Goal: Task Accomplishment & Management: Manage account settings

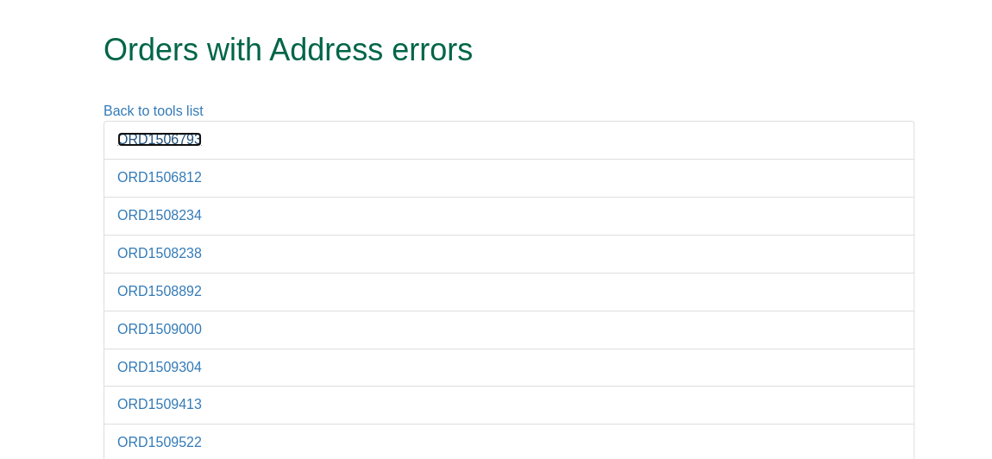
click at [179, 135] on link "ORD1506793" at bounding box center [159, 139] width 85 height 15
click at [183, 172] on link "ORD1506812" at bounding box center [159, 177] width 85 height 15
click at [202, 206] on li "ORD1508234" at bounding box center [508, 216] width 811 height 39
click at [198, 208] on link "ORD1508234" at bounding box center [159, 215] width 85 height 15
click at [135, 246] on link "ORD1508238" at bounding box center [159, 253] width 85 height 15
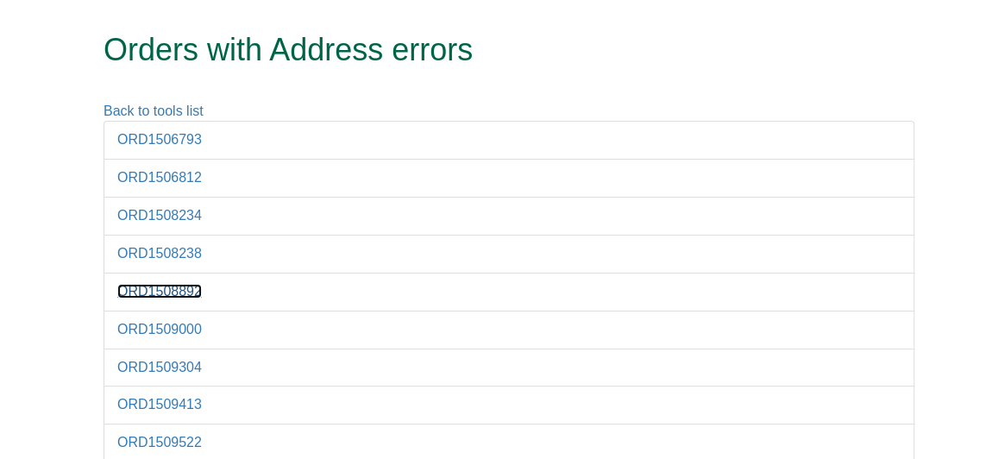
click at [175, 284] on link "ORD1508892" at bounding box center [159, 291] width 85 height 15
click at [180, 322] on link "ORD1509000" at bounding box center [159, 329] width 85 height 15
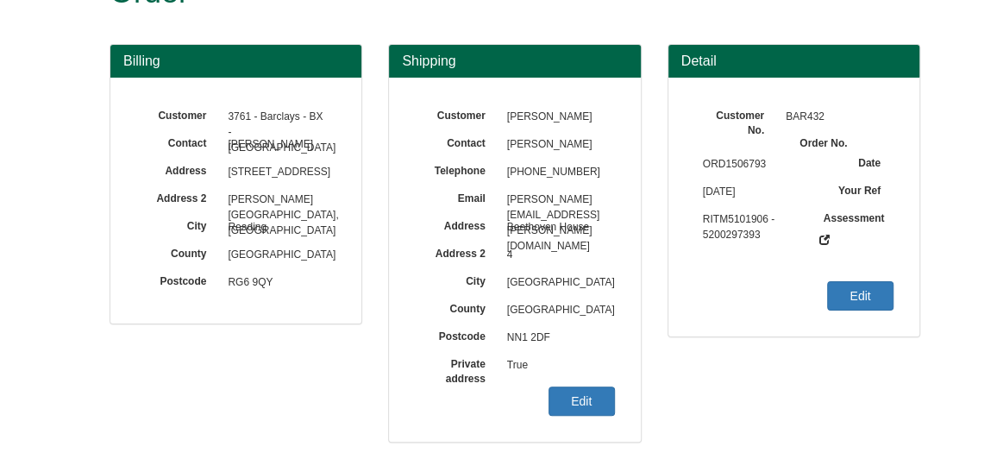
scroll to position [70, 0]
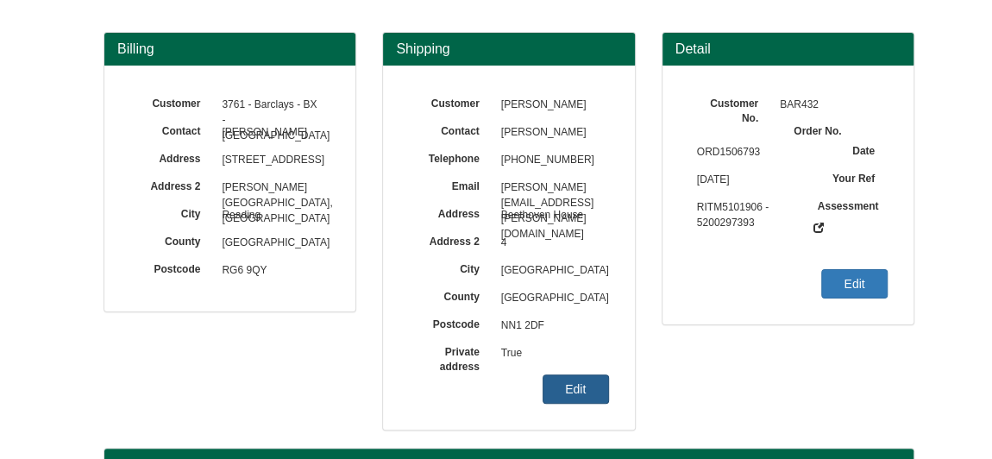
click at [561, 379] on link "Edit" at bounding box center [575, 388] width 66 height 29
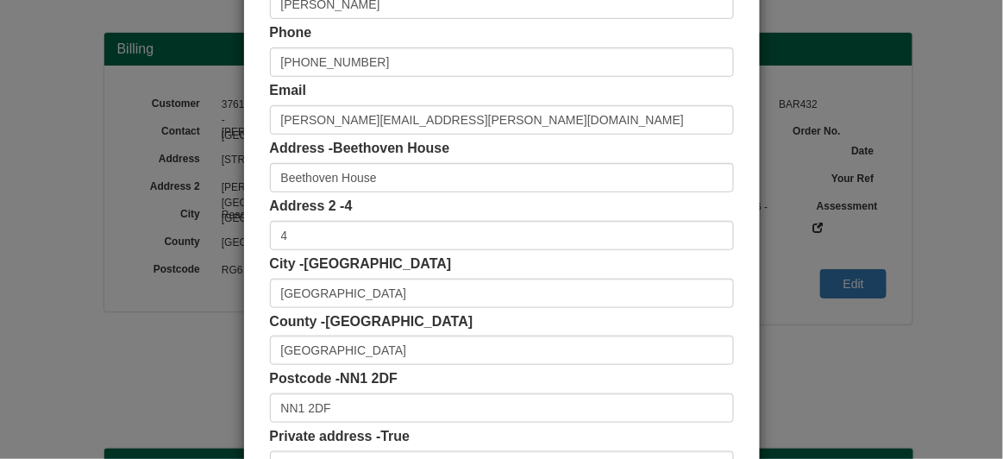
scroll to position [201, 0]
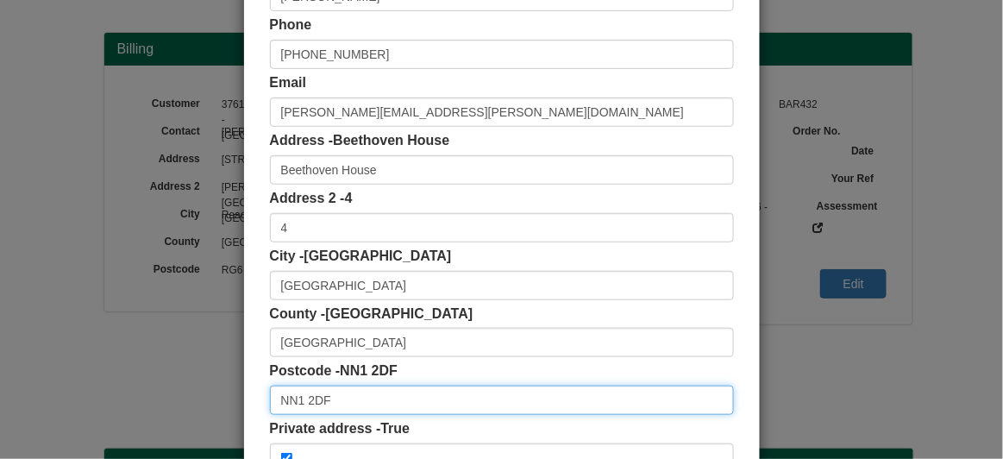
click at [410, 411] on input "NN1 2DF" at bounding box center [502, 400] width 464 height 29
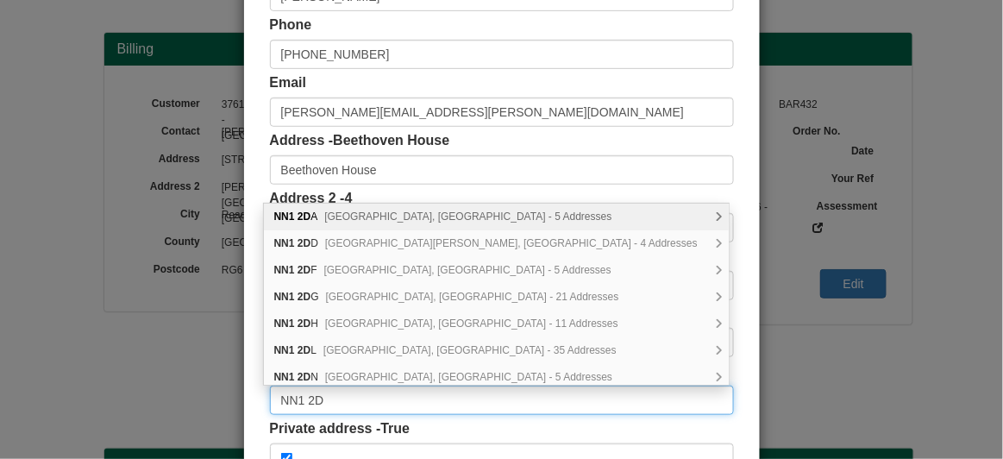
type input "NN1 2DF"
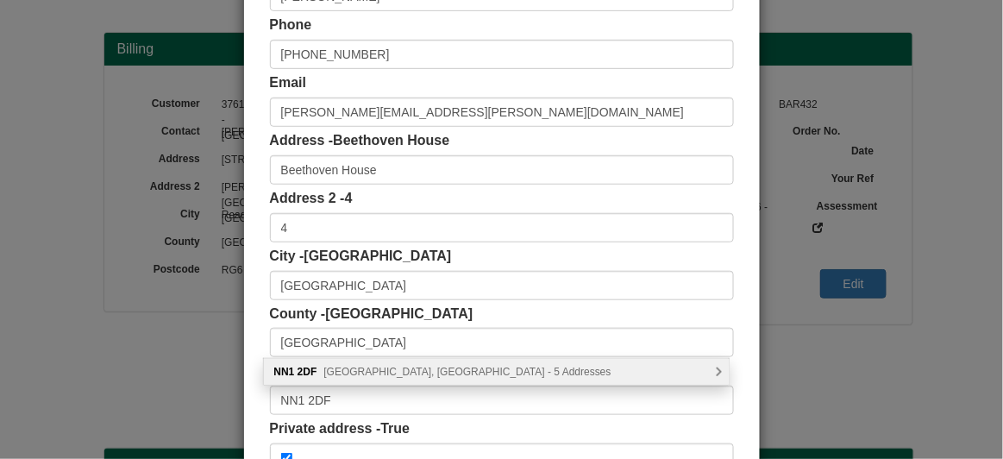
click at [376, 367] on span "Market Square, Northampton - 5 Addresses" at bounding box center [466, 372] width 287 height 12
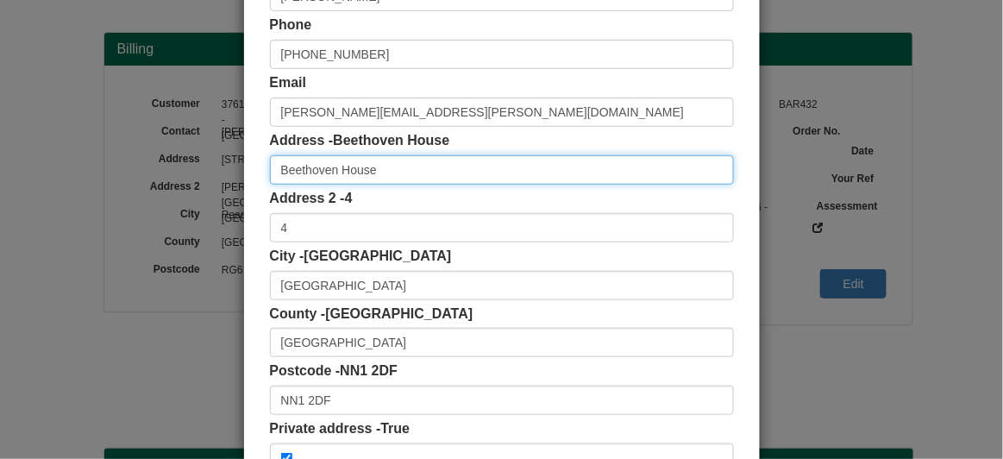
click at [491, 179] on input "Beethoven House" at bounding box center [502, 169] width 464 height 29
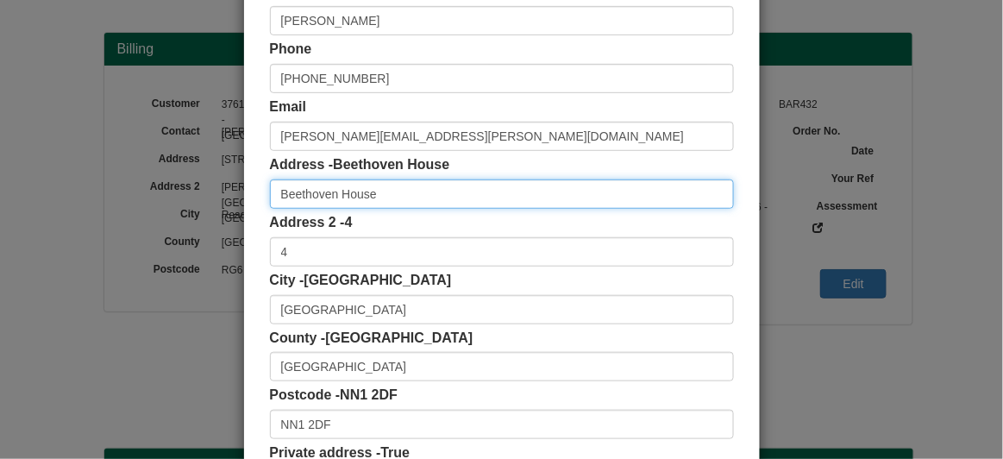
scroll to position [186, 0]
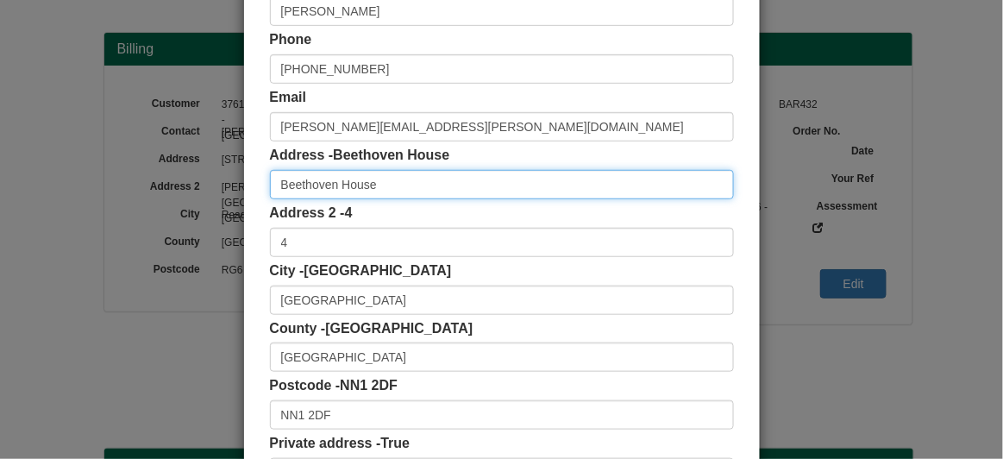
click at [273, 182] on input "Beethoven House" at bounding box center [502, 184] width 464 height 29
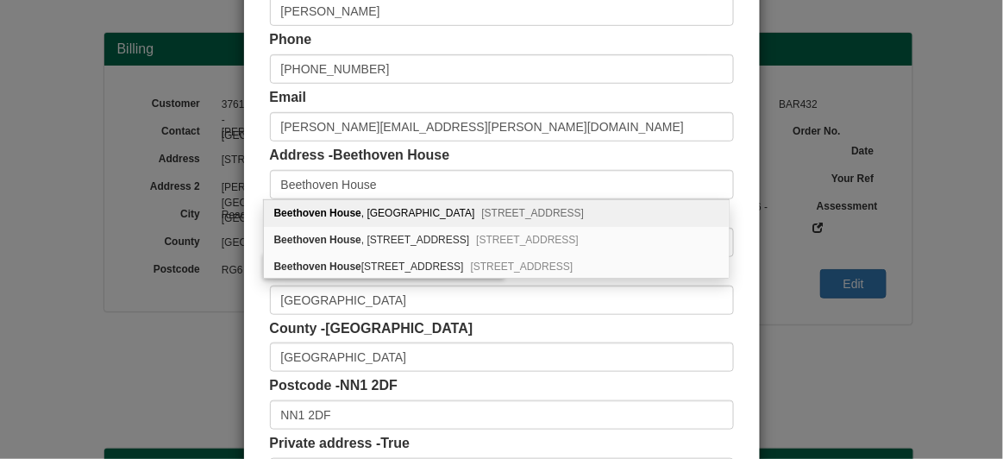
click at [458, 159] on div "Address - Beethoven House Beethoven House" at bounding box center [502, 172] width 464 height 53
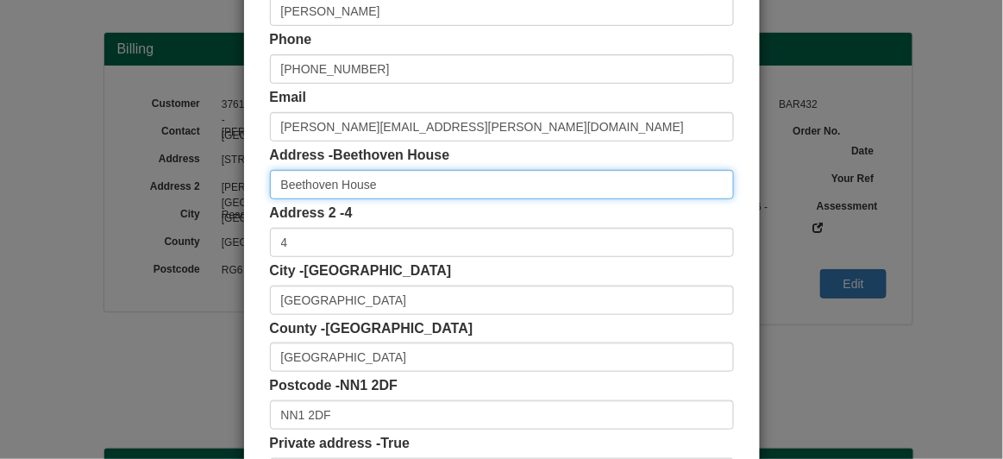
click at [273, 182] on input "Beethoven House" at bounding box center [502, 184] width 464 height 29
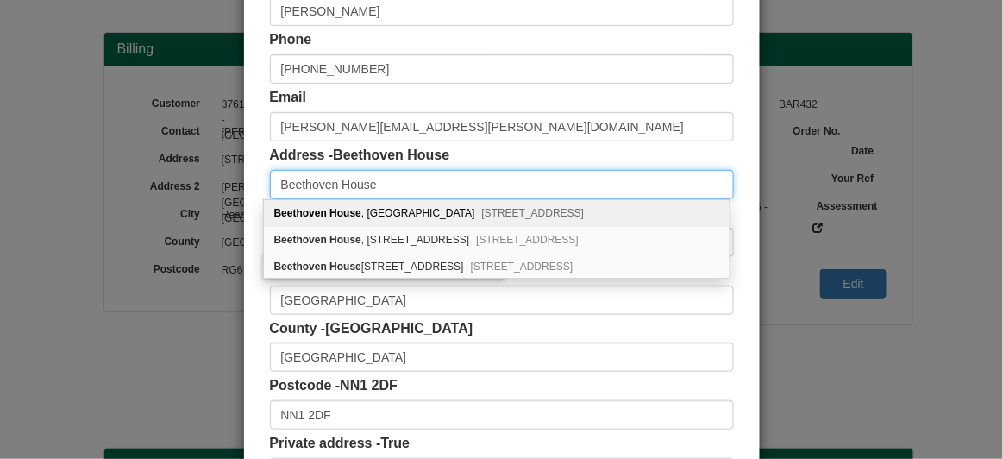
type input "Beethoven House"
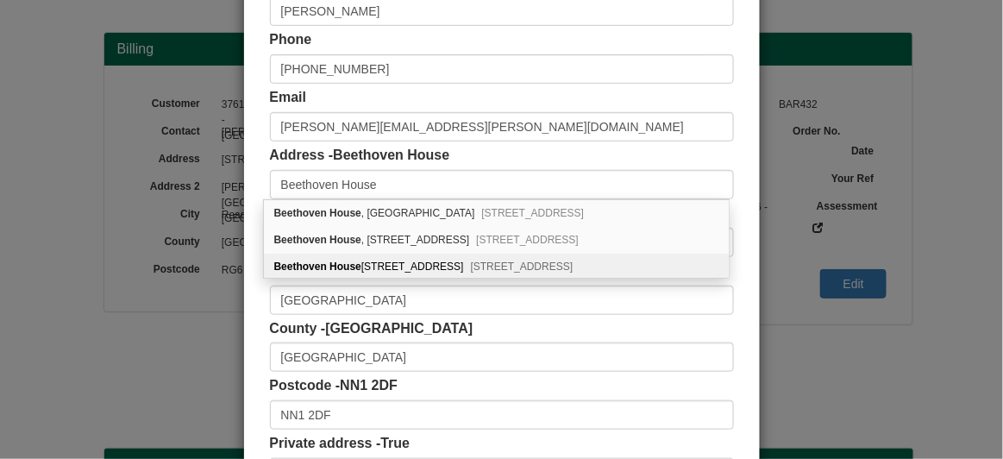
click at [417, 273] on div "Beethoven House 32A, Market Square Northampton, NN1 2DQ" at bounding box center [496, 267] width 465 height 26
type input "32A Market Square"
type input "NN1 2DQ"
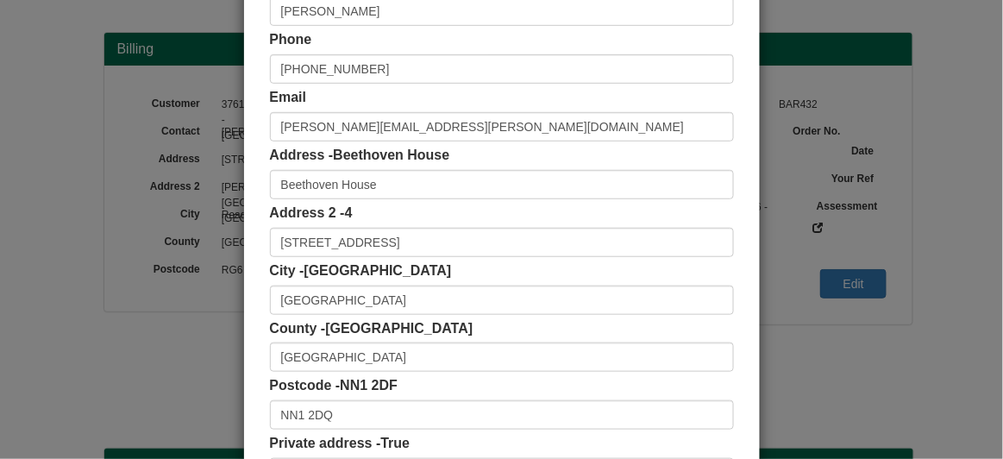
scroll to position [321, 0]
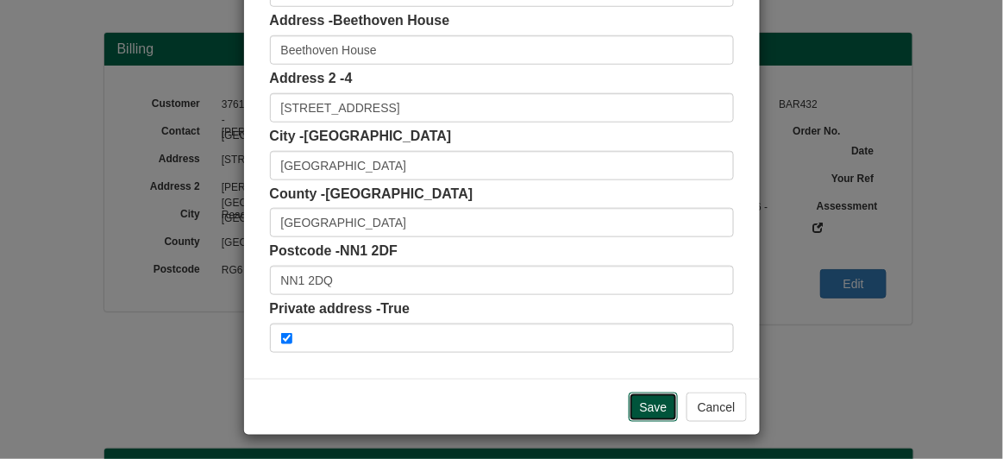
click at [663, 404] on input "Save" at bounding box center [654, 406] width 50 height 29
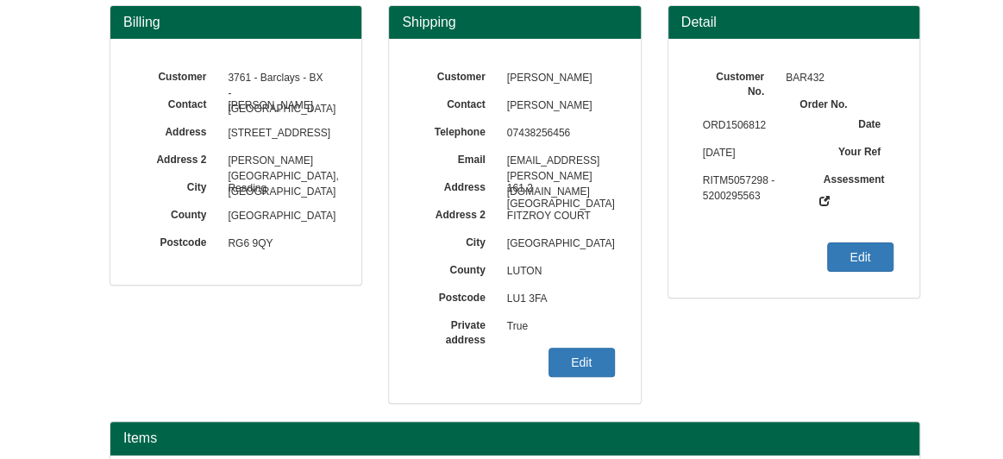
scroll to position [99, 0]
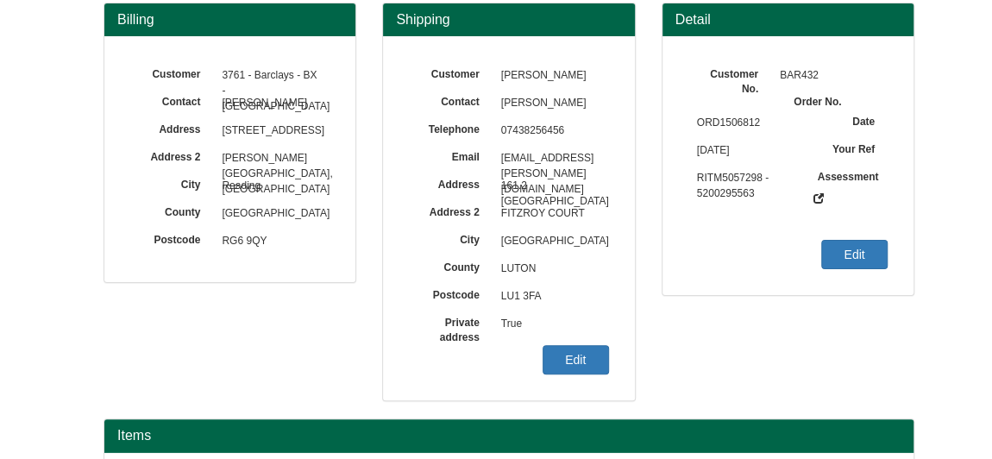
click at [568, 375] on div "Customer [PERSON_NAME] Contact [PERSON_NAME] Telephone [PHONE_NUMBER] Email [EM…" at bounding box center [508, 218] width 251 height 364
click at [566, 361] on link "Edit" at bounding box center [575, 359] width 66 height 29
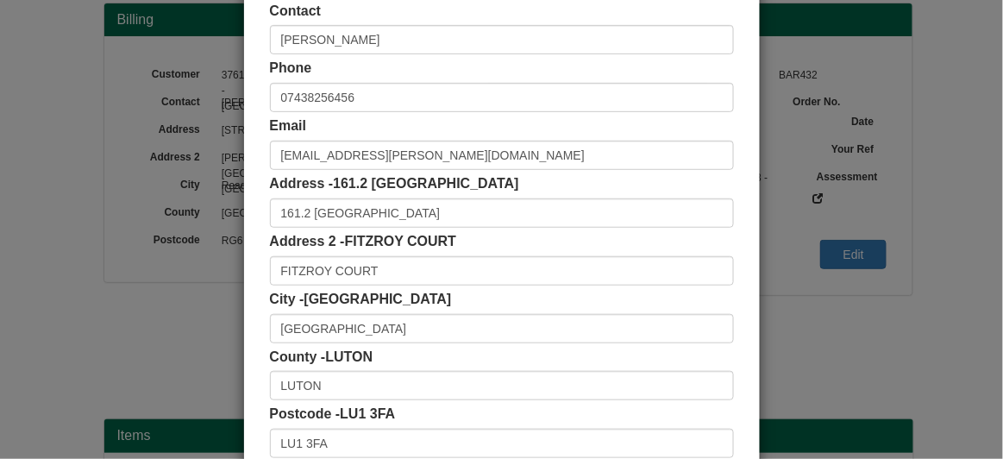
scroll to position [156, 0]
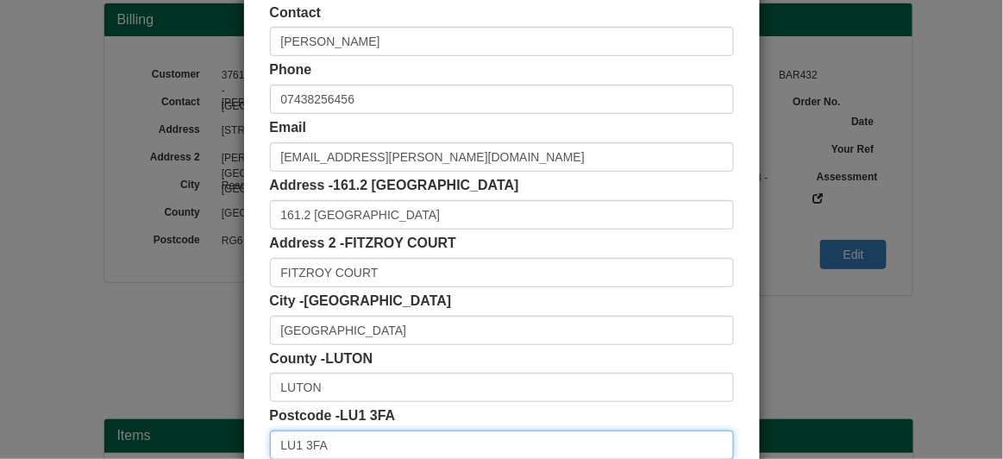
click at [363, 441] on input "LU1 3FA" at bounding box center [502, 444] width 464 height 29
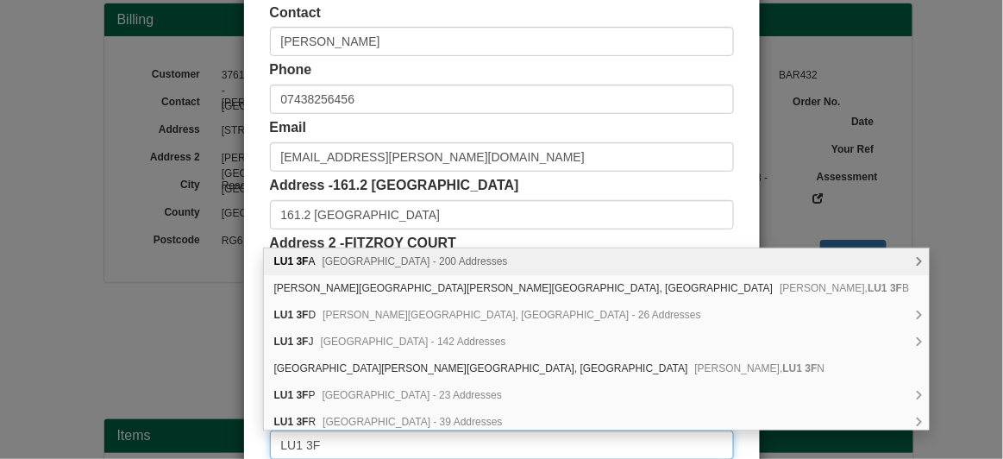
type input "LU1 3FA"
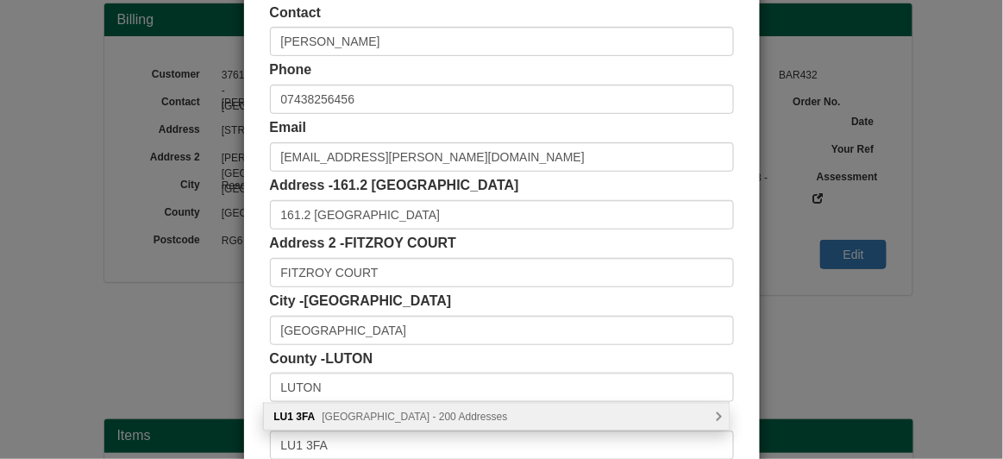
click at [366, 427] on div "LU1 3FA Vicarage Street, Luton - 200 Addresses" at bounding box center [496, 417] width 465 height 26
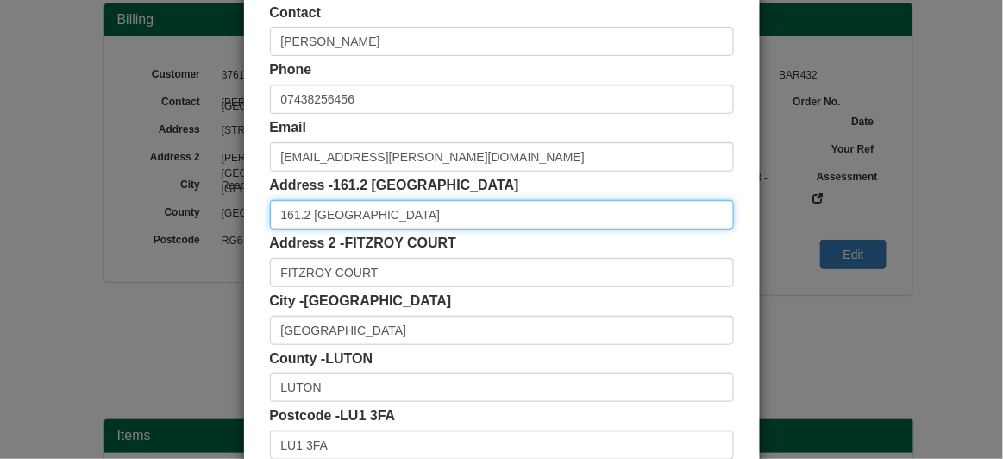
drag, startPoint x: 309, startPoint y: 209, endPoint x: 252, endPoint y: 212, distance: 57.0
click at [252, 212] on div "Customer Name OMI WILLIAMS Contact OMI WILLIAMS Phone 07438256456 Email tamunom…" at bounding box center [502, 232] width 516 height 624
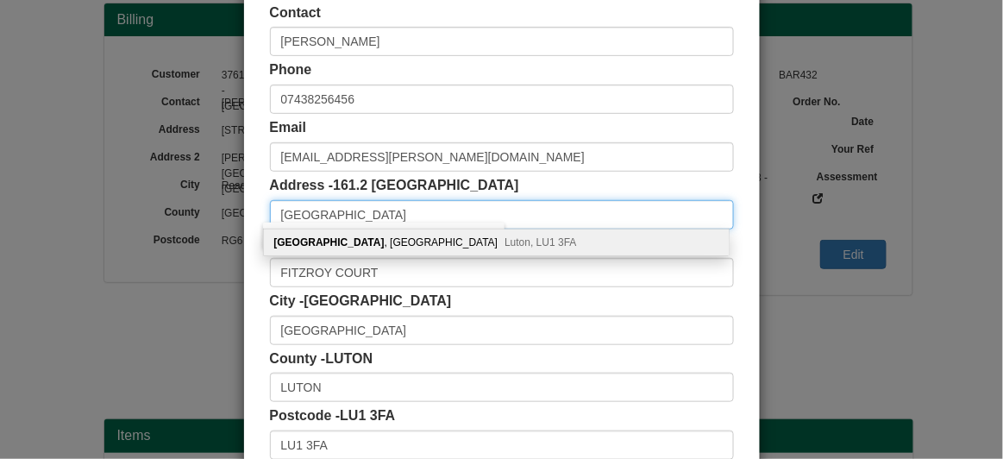
type input "STOCKWOOD HALL"
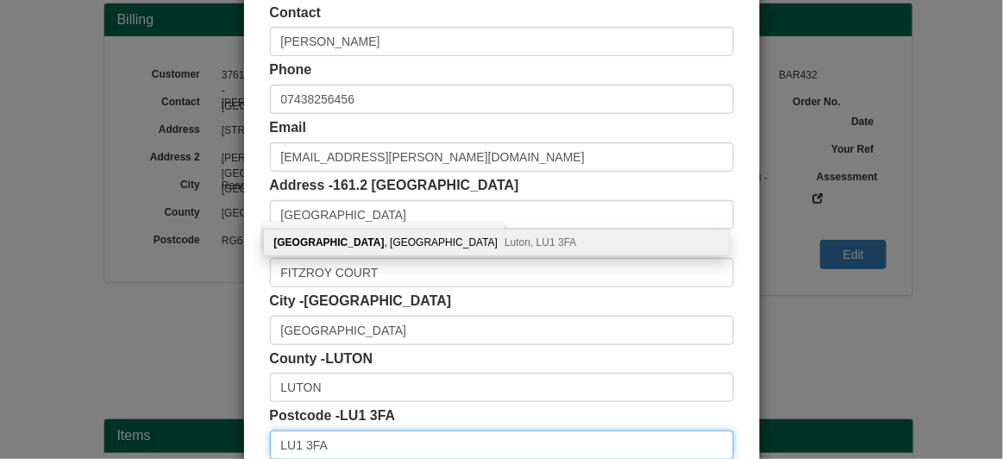
click at [356, 430] on input "LU1 3FA" at bounding box center [502, 444] width 464 height 29
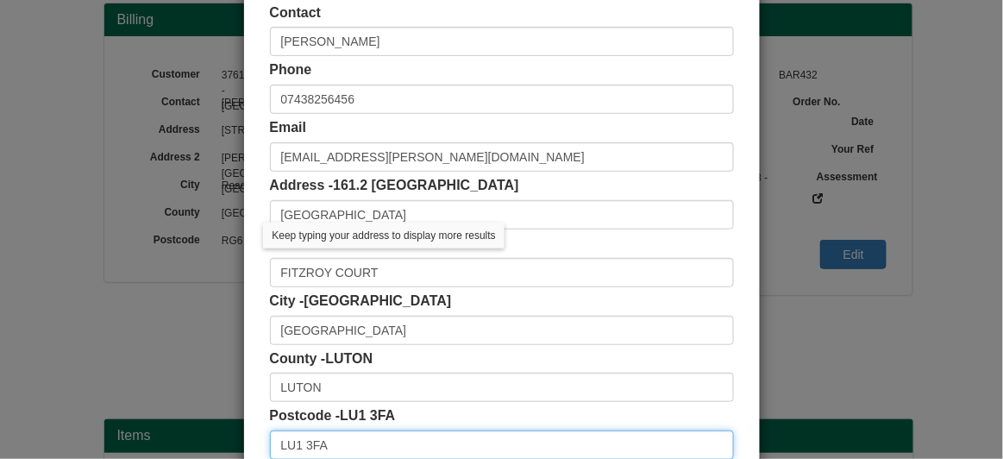
click at [356, 430] on input "LU1 3FA" at bounding box center [502, 444] width 464 height 29
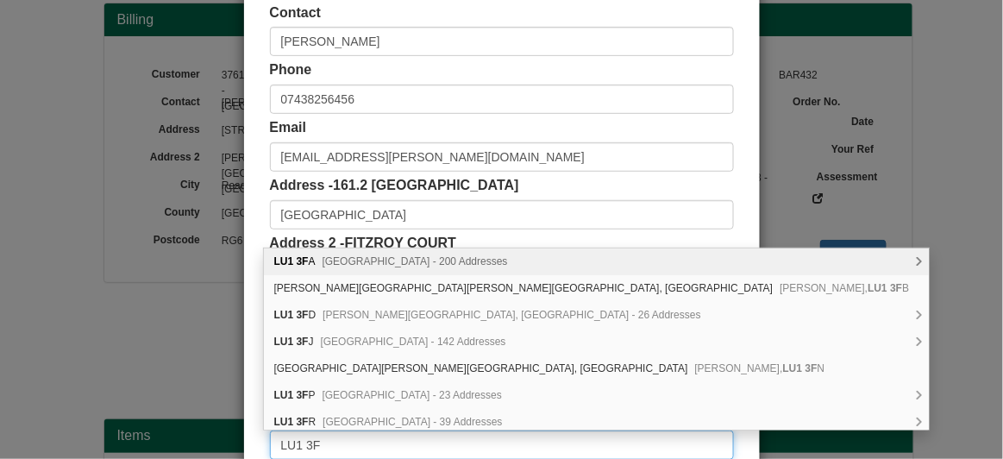
type input "LU1 3FA"
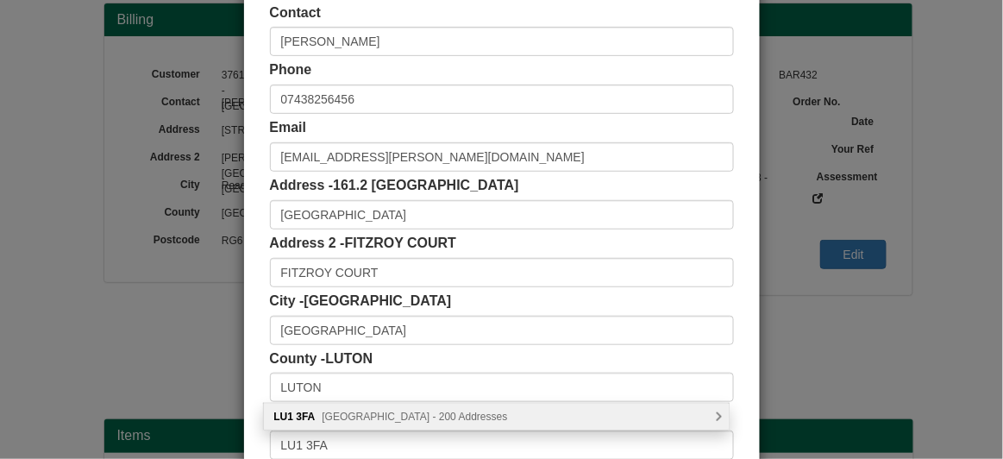
click at [360, 413] on span "Vicarage Street, Luton - 200 Addresses" at bounding box center [414, 417] width 185 height 12
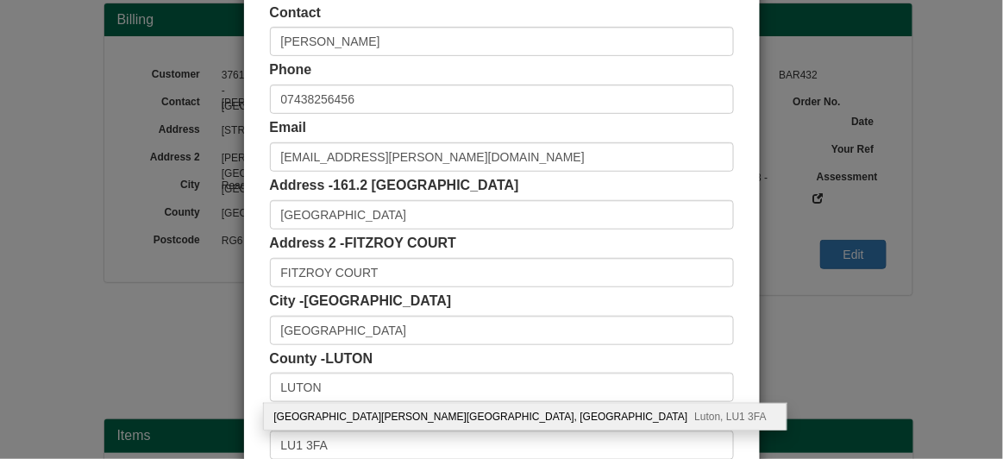
click at [360, 413] on div "Stockwood Hall, Fitzroy Court, Vicarage Street Luton, LU1 3FA" at bounding box center [525, 417] width 522 height 26
type input "Stockwood Hall, Fitzroy Court"
type input "Vicarage Street"
type input "Luton"
type input "Bedfordshire"
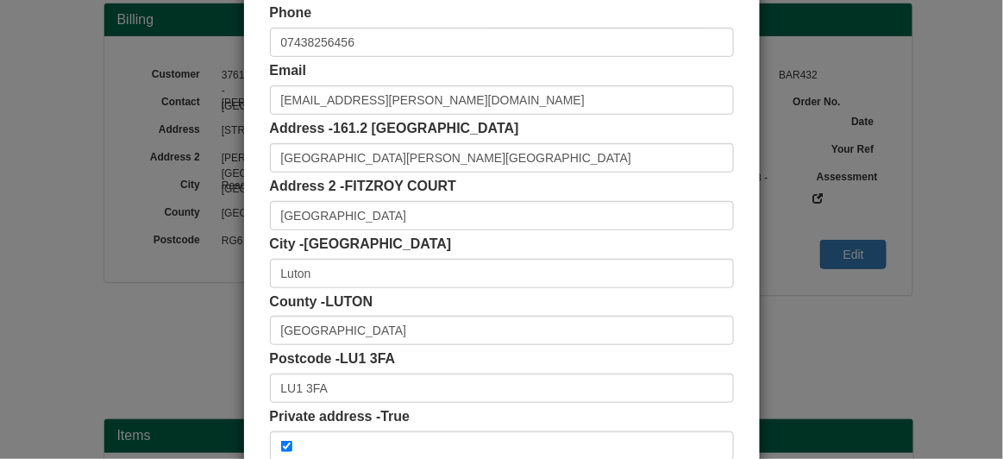
scroll to position [236, 0]
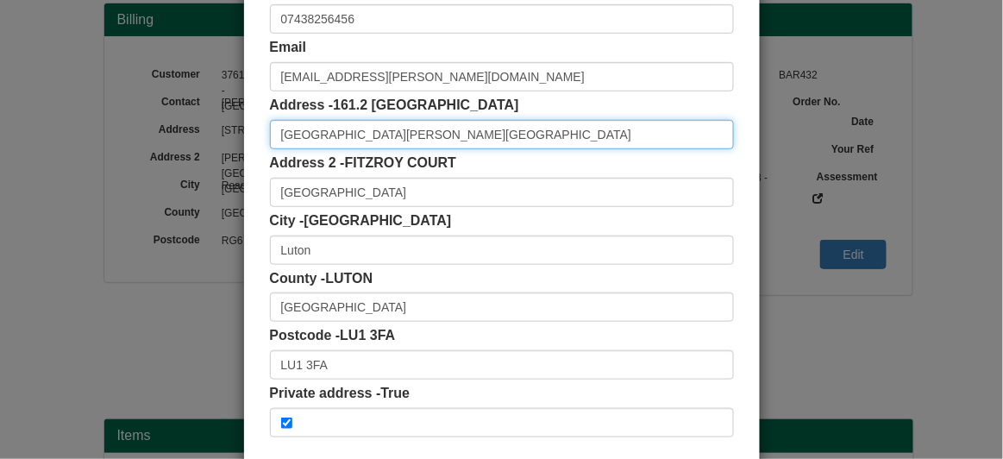
click at [270, 130] on input "Stockwood Hall, Fitzroy Court" at bounding box center [502, 134] width 464 height 29
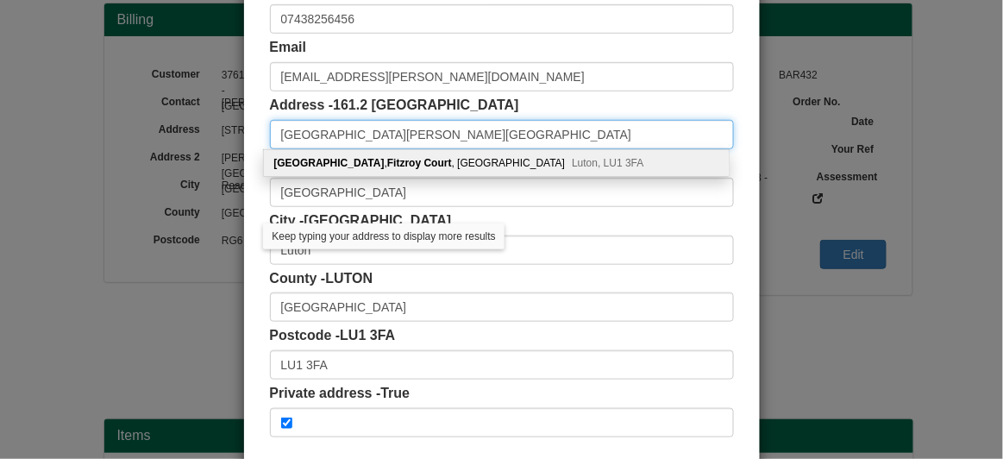
paste input "161.2"
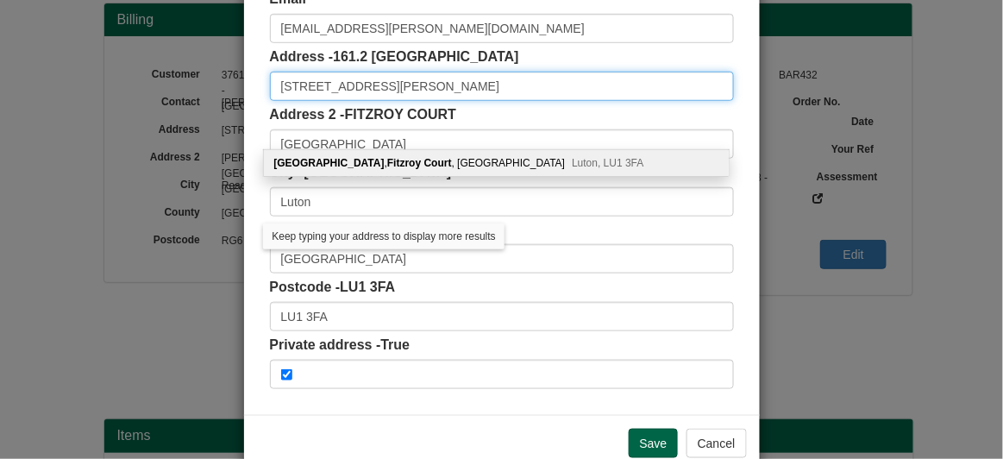
scroll to position [321, 0]
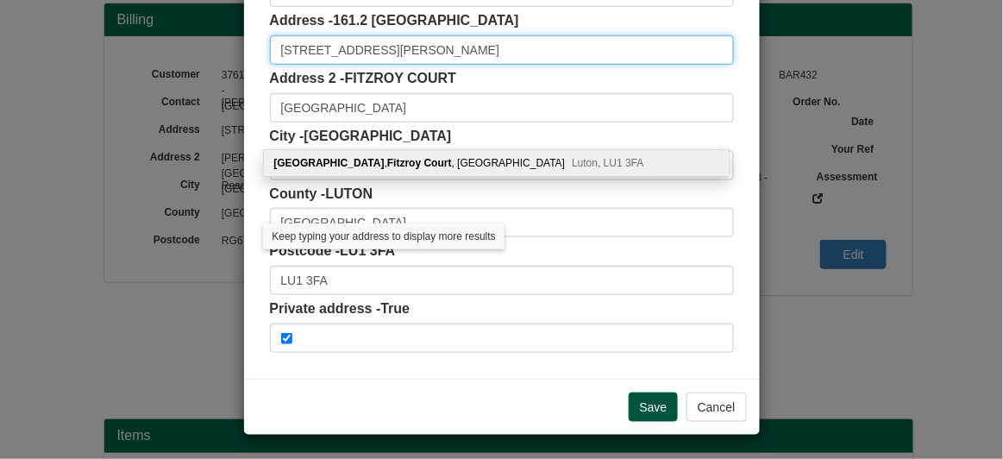
type input "161.2 Stockwood Hall, Fitzroy Court"
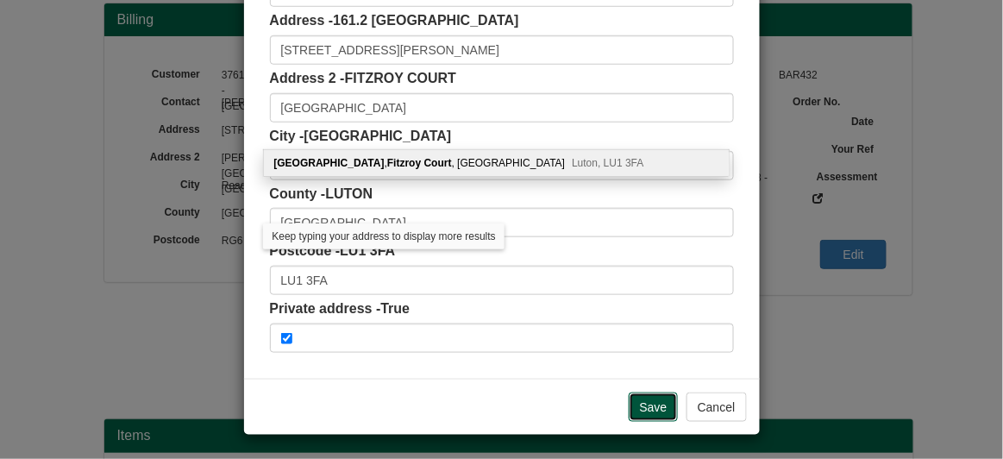
click at [643, 405] on input "Save" at bounding box center [654, 406] width 50 height 29
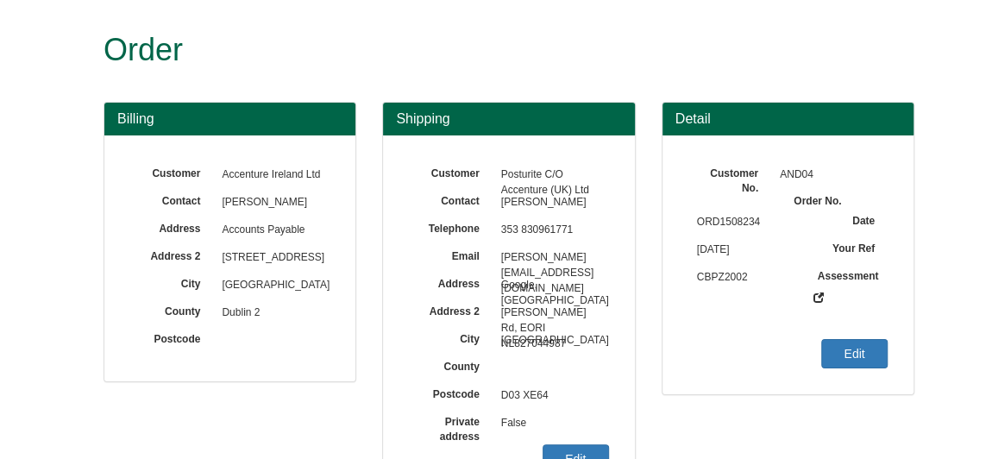
scroll to position [68, 0]
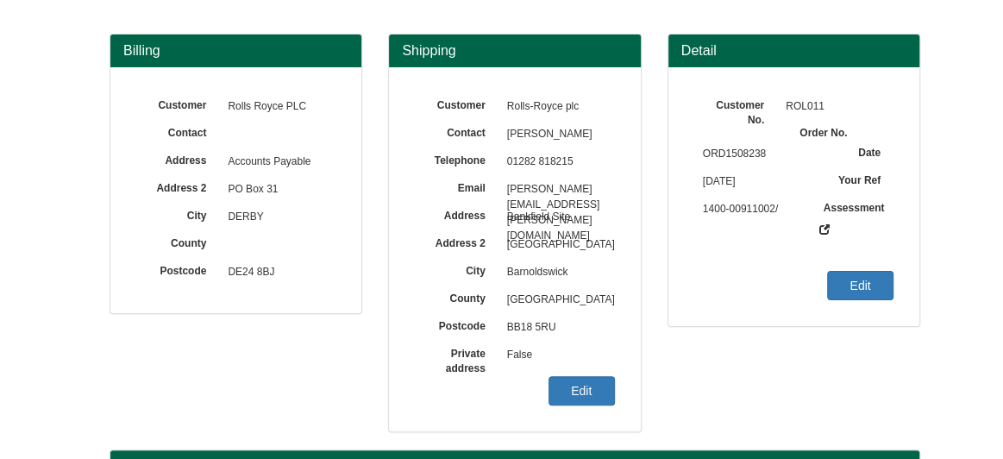
scroll to position [70, 0]
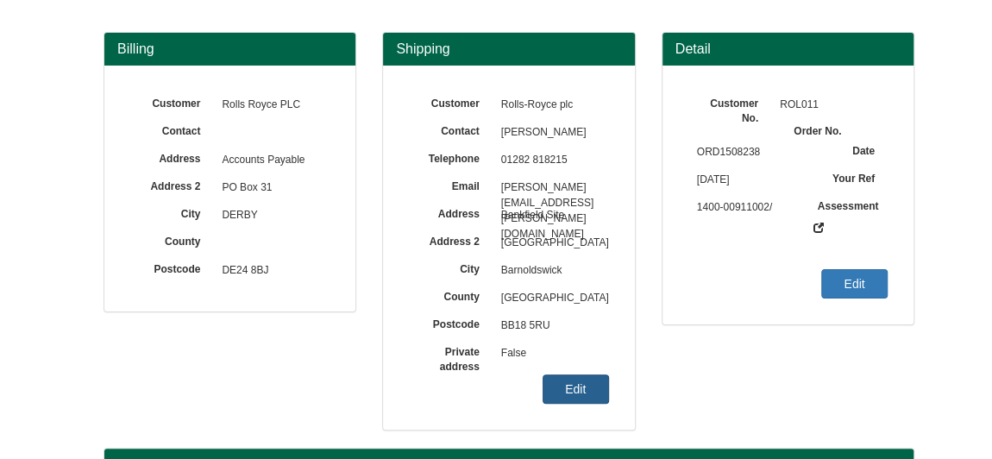
click at [577, 381] on link "Edit" at bounding box center [575, 388] width 66 height 29
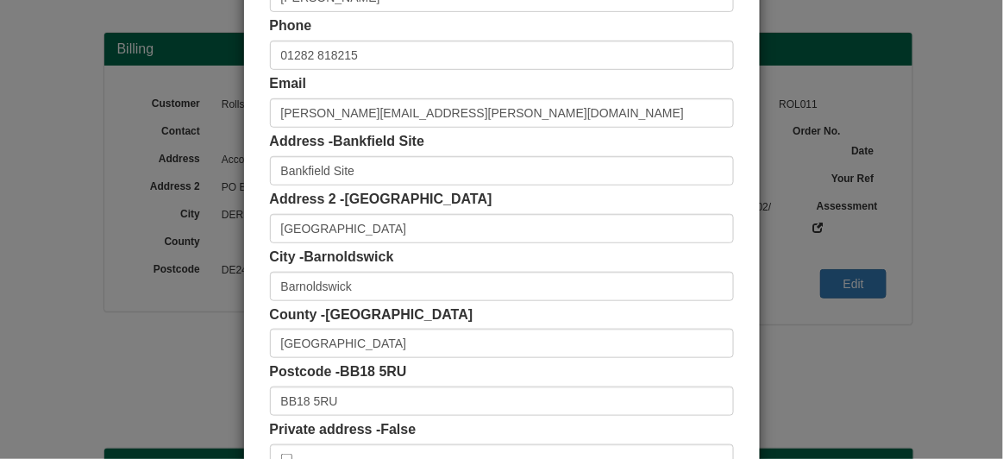
scroll to position [203, 0]
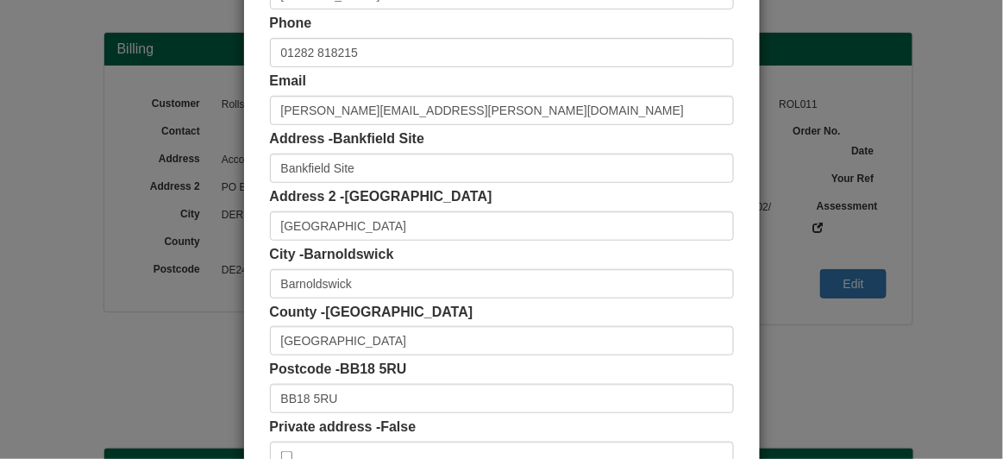
click at [575, 377] on div "Postcode - BB18 5RU BB18 5RU" at bounding box center [502, 386] width 464 height 53
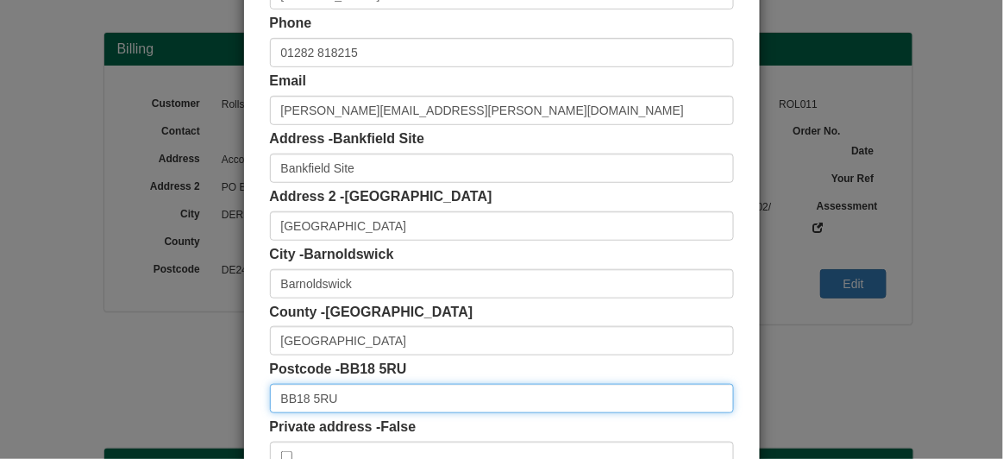
click at [561, 400] on input "BB18 5RU" at bounding box center [502, 398] width 464 height 29
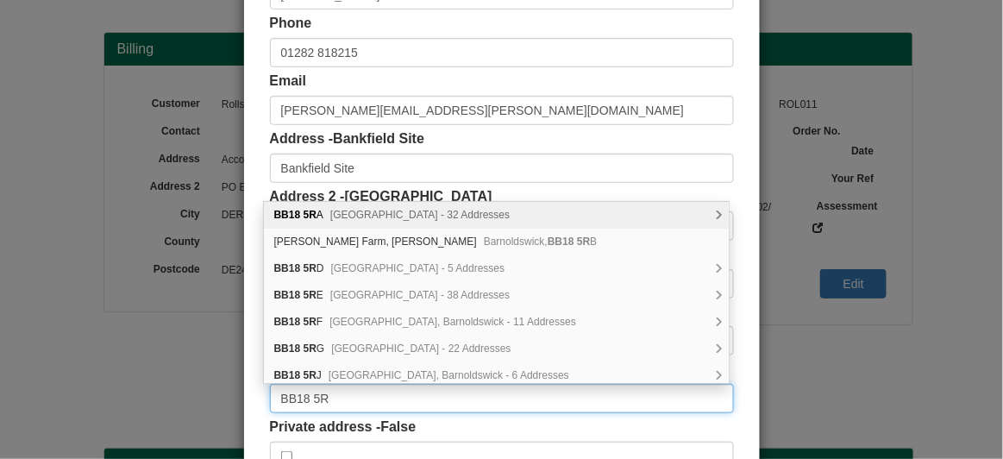
type input "BB18 5RU"
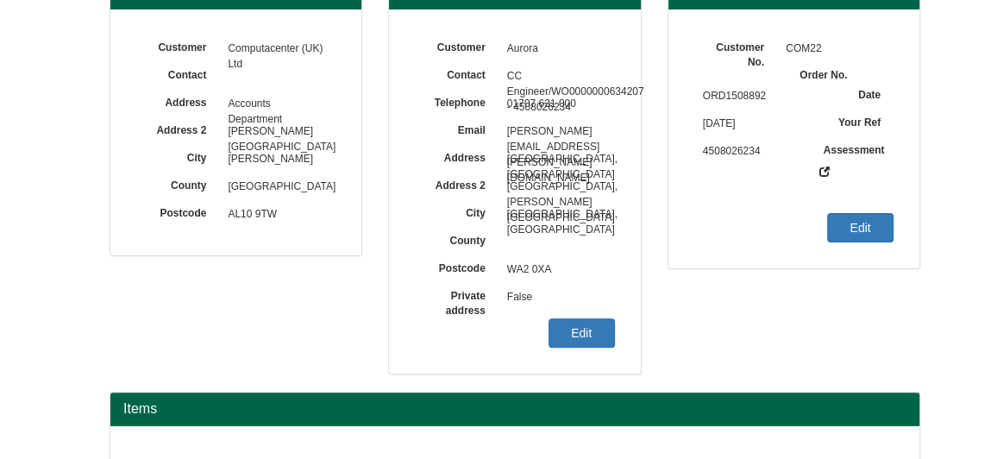
scroll to position [141, 0]
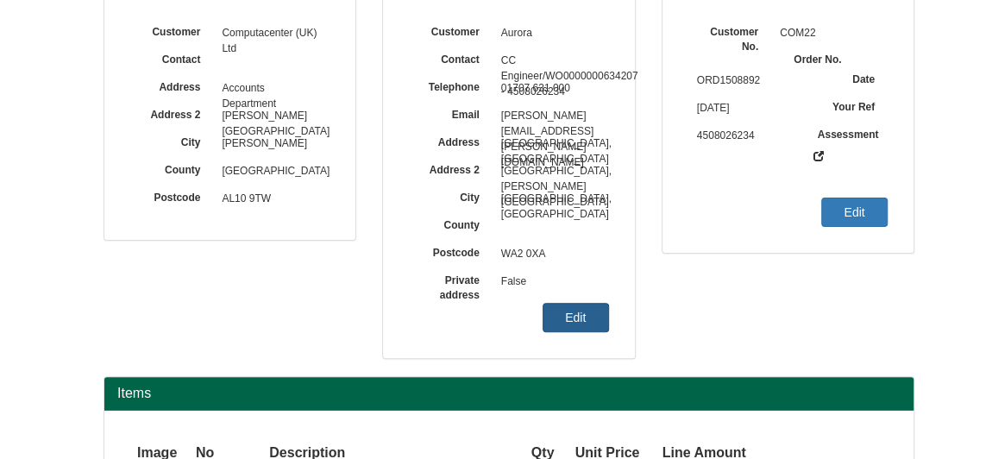
click at [592, 325] on link "Edit" at bounding box center [575, 317] width 66 height 29
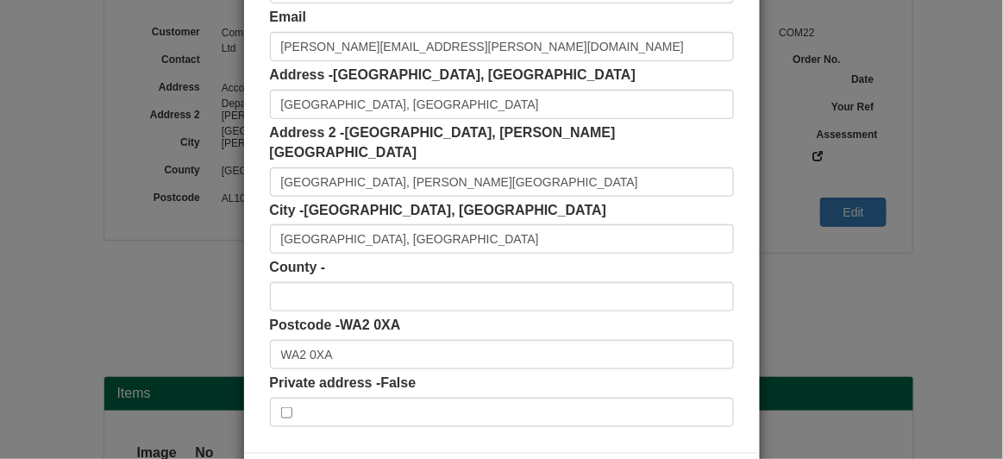
scroll to position [321, 0]
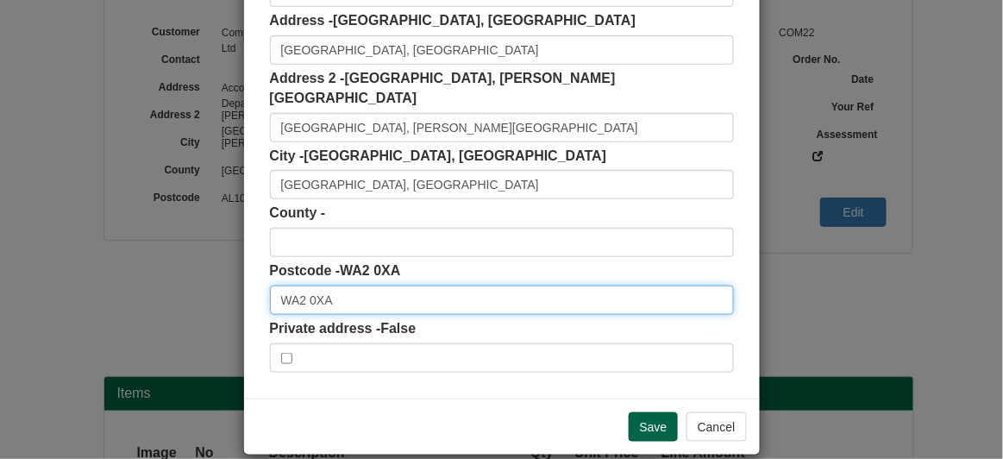
click at [389, 287] on input "WA2 0XA" at bounding box center [502, 299] width 464 height 29
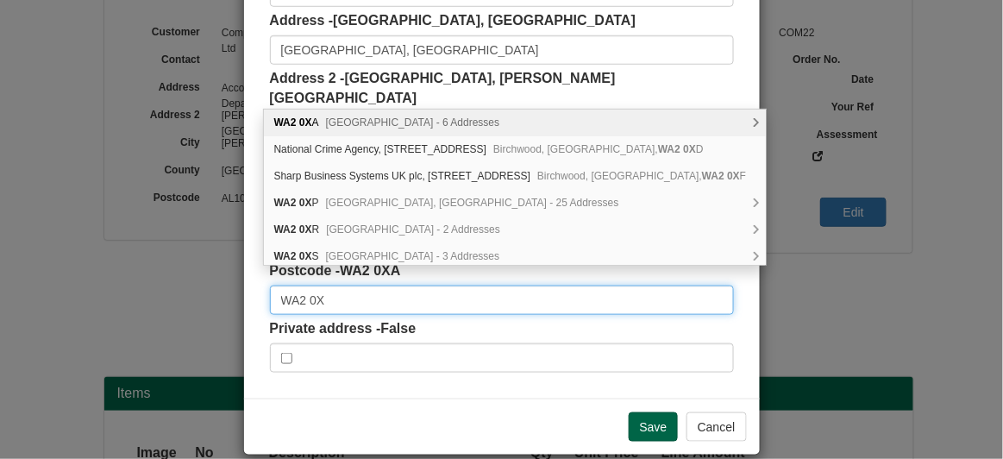
type input "WA2 0XA"
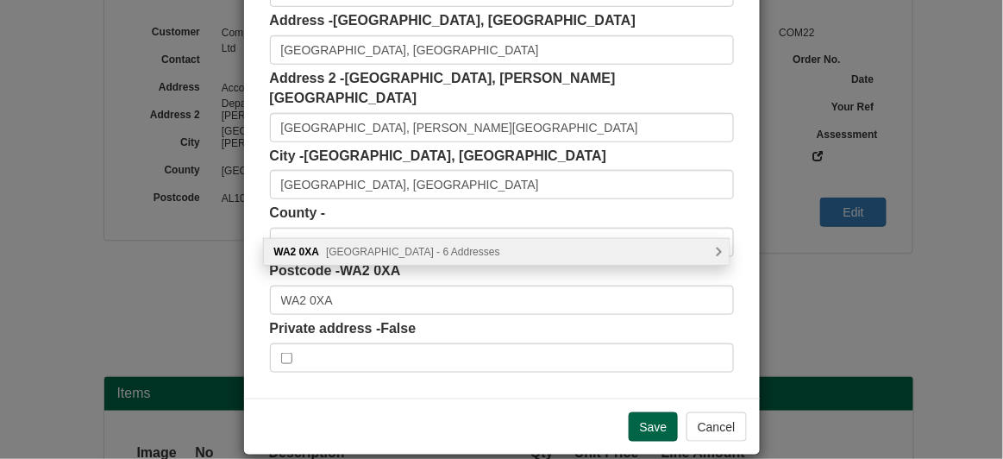
click at [392, 255] on span "Longbarn Boulevard, Warrington - 6 Addresses" at bounding box center [413, 252] width 174 height 12
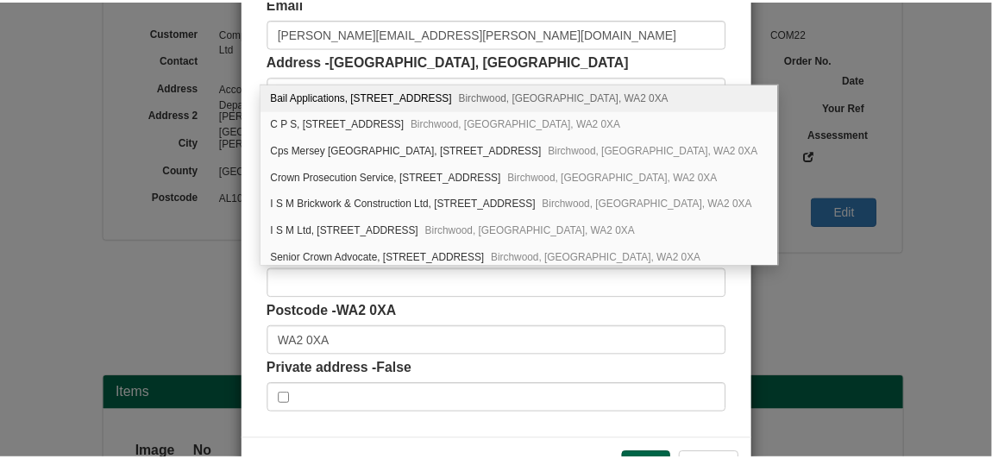
scroll to position [288, 0]
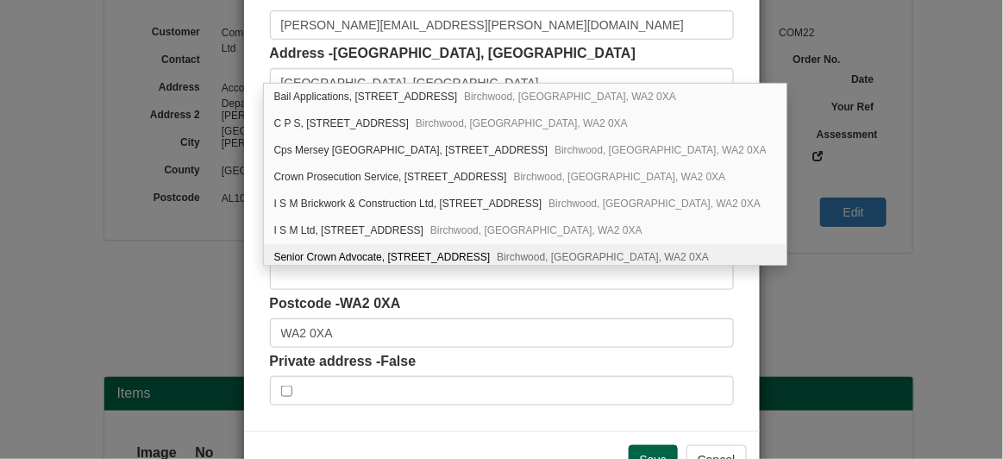
click at [582, 385] on div "Customer Name Aurora Contact CC Engineer/WO0000000634207 - 4508026234 Phone 017…" at bounding box center [502, 109] width 516 height 643
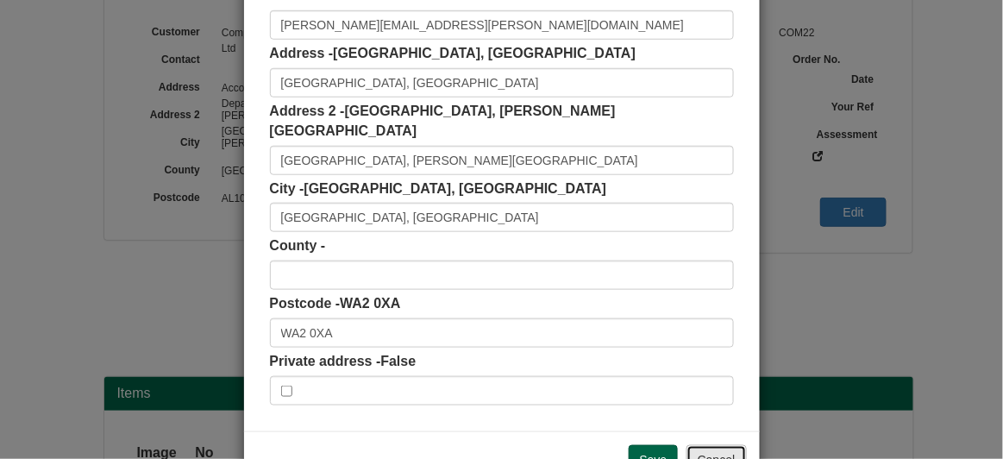
click at [710, 445] on button "Cancel" at bounding box center [716, 459] width 60 height 29
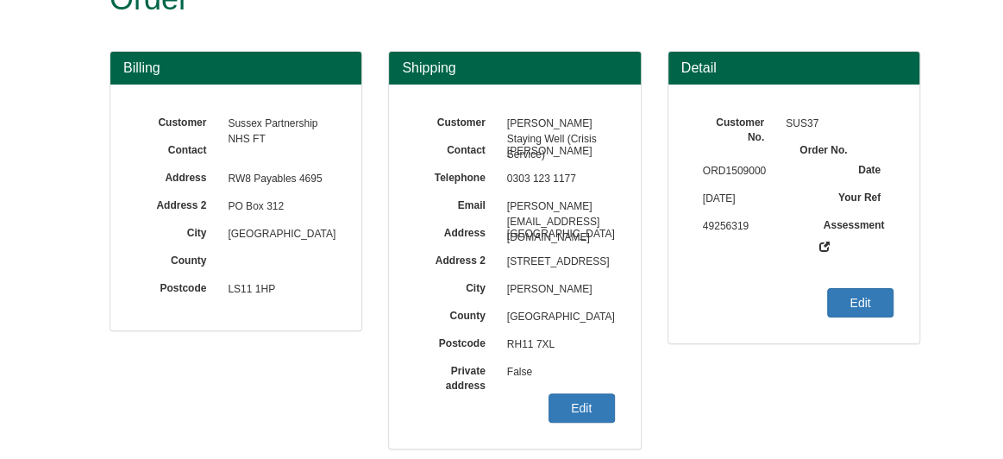
scroll to position [55, 0]
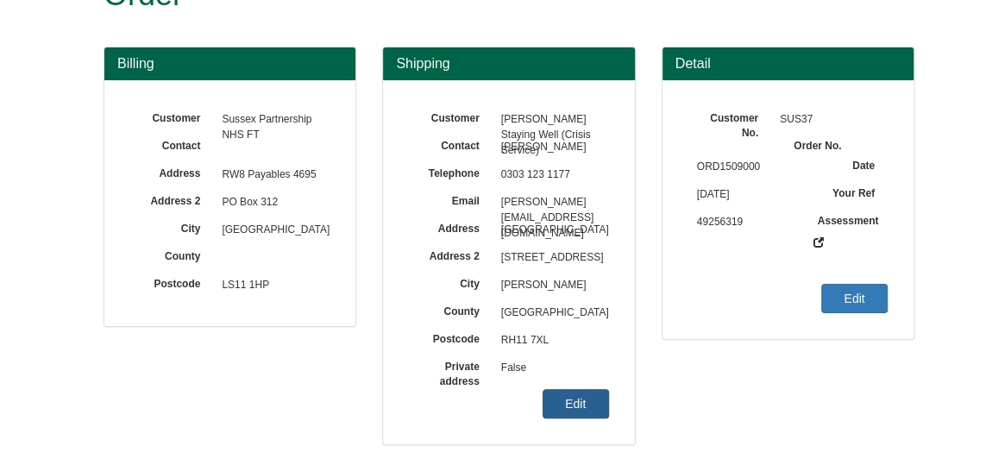
click at [548, 395] on link "Edit" at bounding box center [575, 403] width 66 height 29
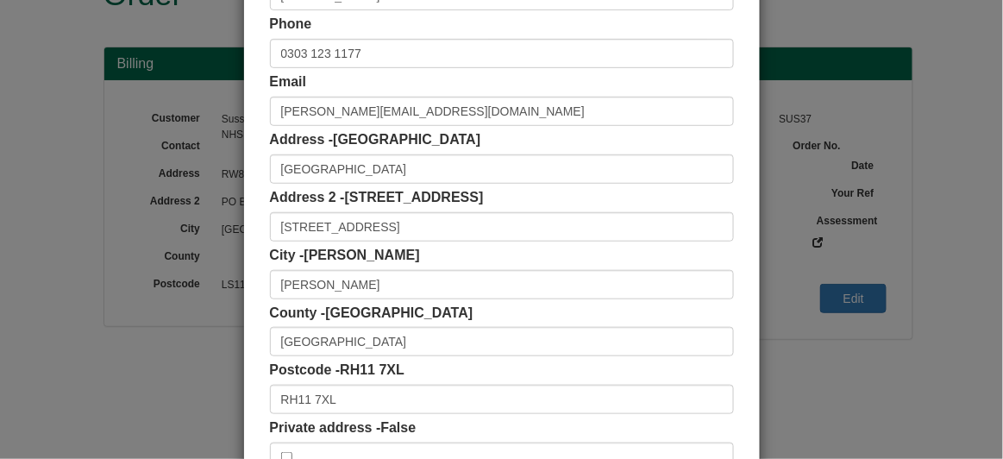
scroll to position [210, 0]
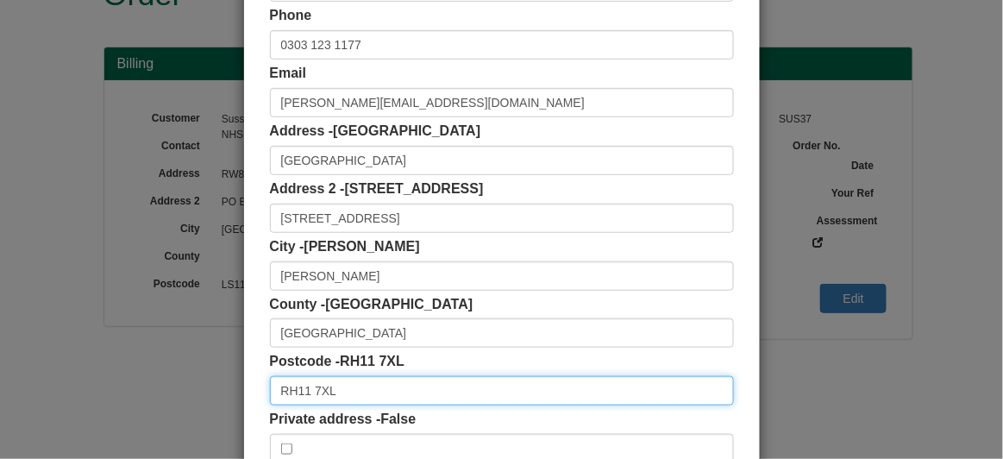
click at [485, 391] on input "RH11 7XL" at bounding box center [502, 390] width 464 height 29
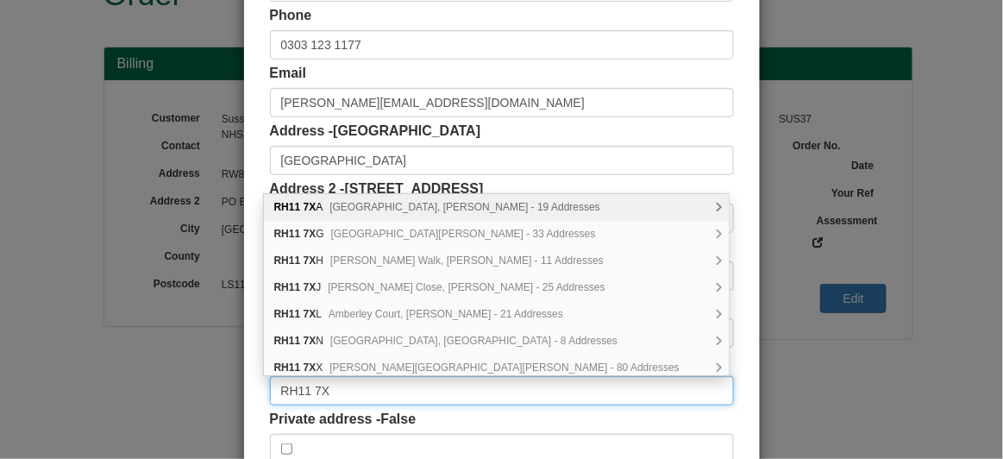
type input "RH11 7XL"
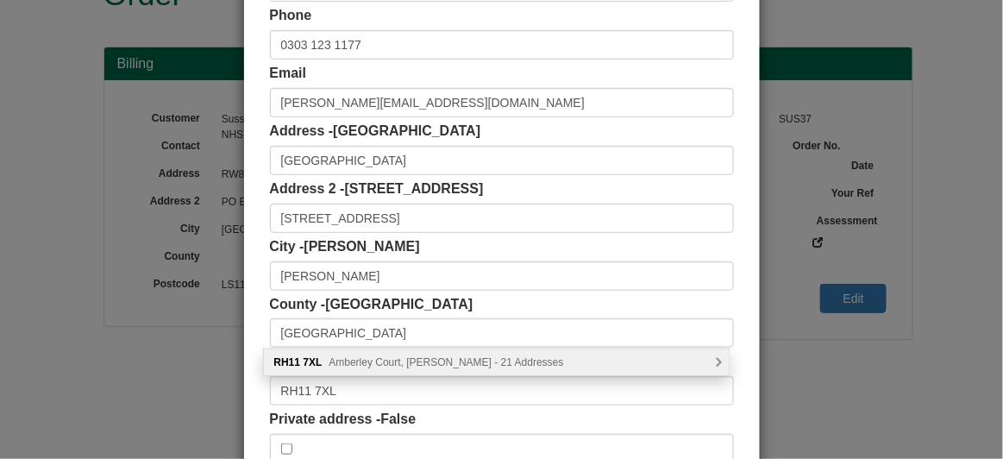
click at [472, 359] on span "Amberley Court, [PERSON_NAME] - 21 Addresses" at bounding box center [446, 362] width 235 height 12
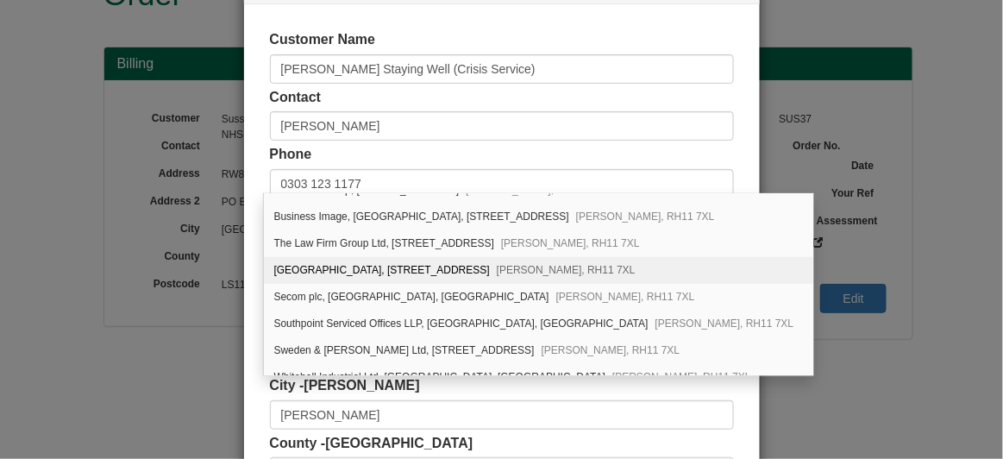
scroll to position [0, 0]
